Goal: Navigation & Orientation: Find specific page/section

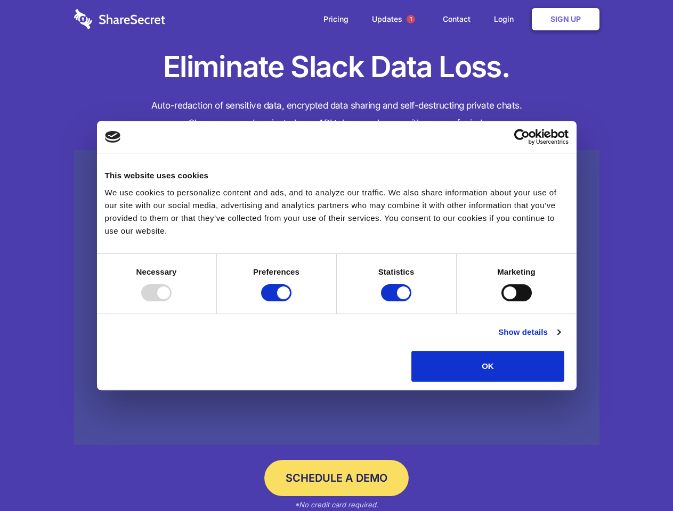
click at [172, 302] on div at bounding box center [156, 292] width 30 height 17
click at [291, 302] on input "Preferences" at bounding box center [276, 292] width 30 height 17
checkbox input "false"
click at [397, 302] on input "Statistics" at bounding box center [396, 292] width 30 height 17
checkbox input "false"
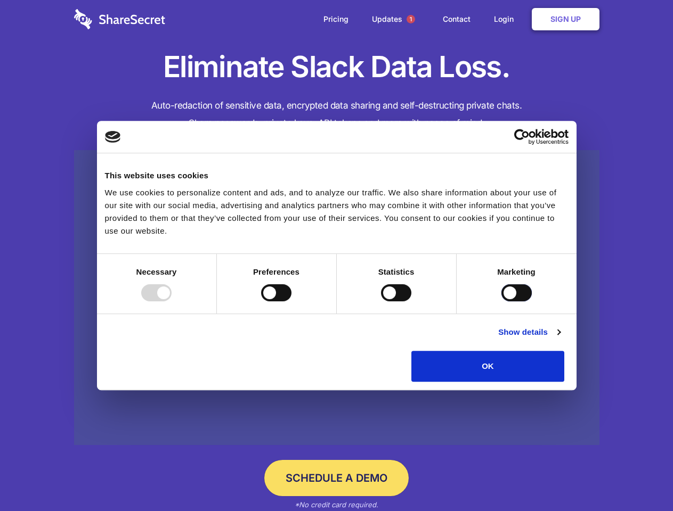
click at [501, 302] on input "Marketing" at bounding box center [516, 292] width 30 height 17
checkbox input "true"
click at [560, 339] on link "Show details" at bounding box center [529, 332] width 62 height 13
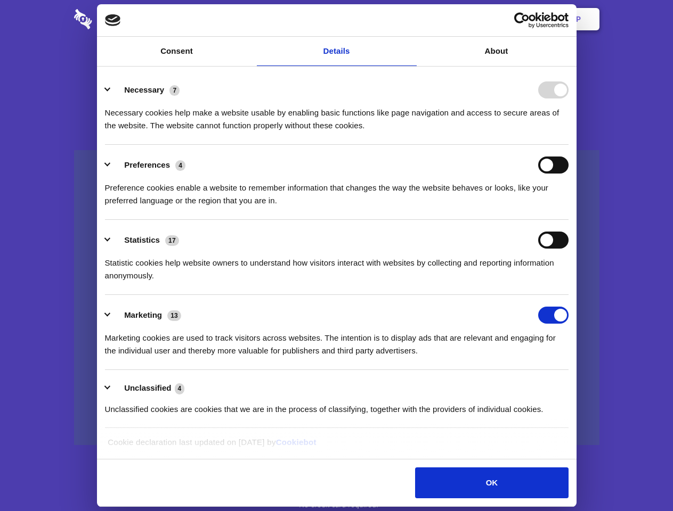
click at [568, 145] on li "Necessary 7 Necessary cookies help make a website usable by enabling basic func…" at bounding box center [336, 107] width 463 height 75
click at [410, 19] on span "1" at bounding box center [410, 19] width 9 height 9
